Goal: Check status: Check status

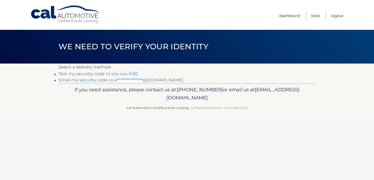
click at [119, 74] on link "Text my security code to xxx-xxx-5182" at bounding box center [98, 73] width 80 height 5
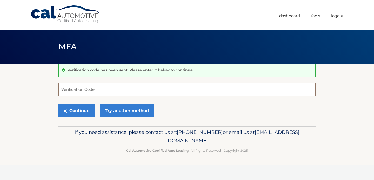
click at [113, 90] on input "Verification Code" at bounding box center [186, 89] width 257 height 13
type input "728514"
click at [85, 111] on button "Continue" at bounding box center [76, 110] width 36 height 13
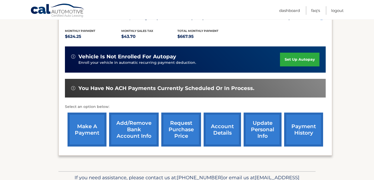
scroll to position [114, 0]
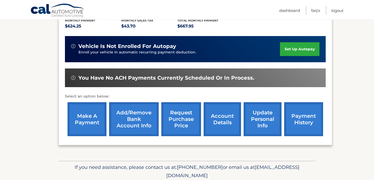
click at [183, 120] on link "request purchase price" at bounding box center [181, 119] width 40 height 34
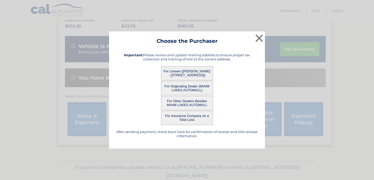
click at [192, 74] on button "For Lessee ([PERSON_NAME] - [STREET_ADDRESS])" at bounding box center [187, 73] width 52 height 14
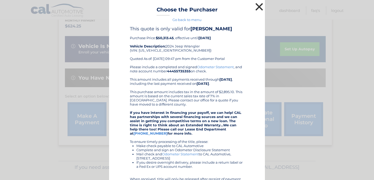
click at [260, 7] on button "×" at bounding box center [259, 7] width 10 height 10
